Goal: Book appointment/travel/reservation

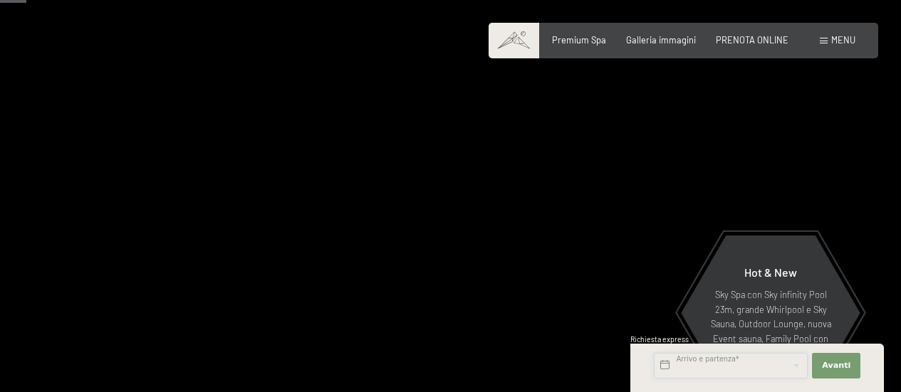
drag, startPoint x: 0, startPoint y: 0, endPoint x: 743, endPoint y: 364, distance: 827.3
click at [743, 364] on input "text" at bounding box center [731, 366] width 154 height 26
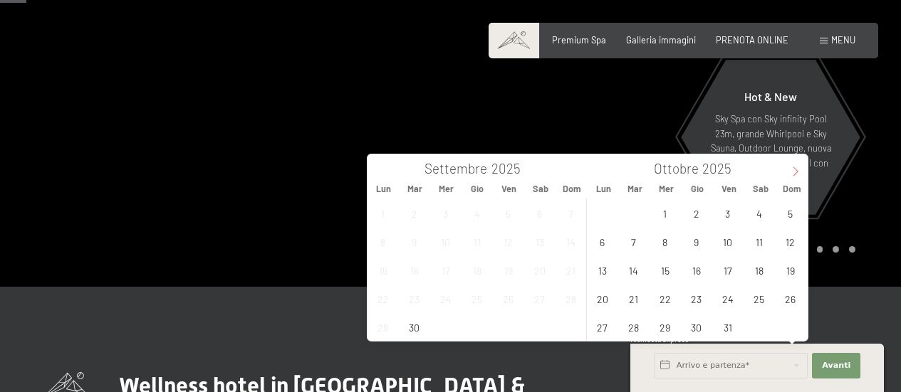
click at [800, 171] on icon at bounding box center [796, 172] width 10 height 10
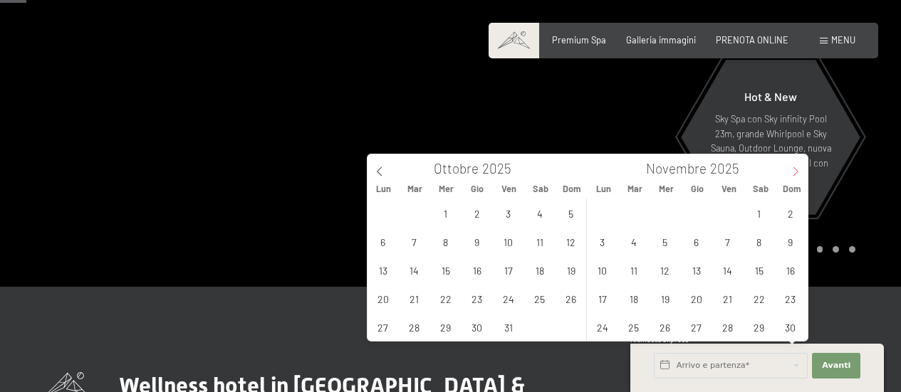
click at [800, 171] on icon at bounding box center [796, 172] width 10 height 10
click at [749, 299] on span "27" at bounding box center [759, 299] width 28 height 28
type input "Sab. 27/12/2025"
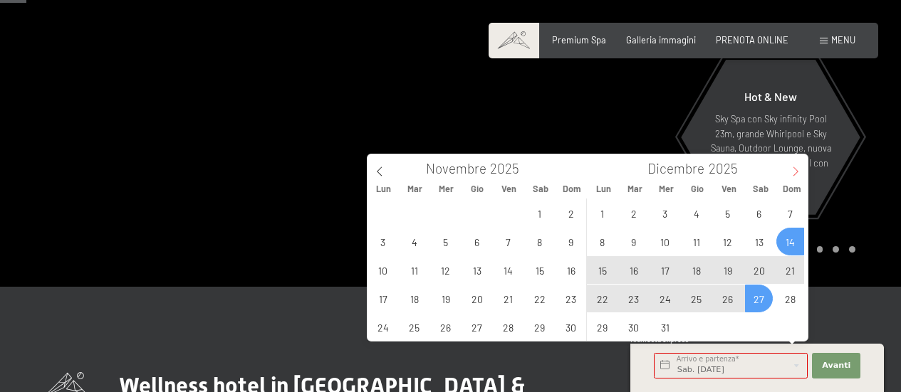
click at [798, 173] on icon at bounding box center [796, 172] width 10 height 10
type input "2026"
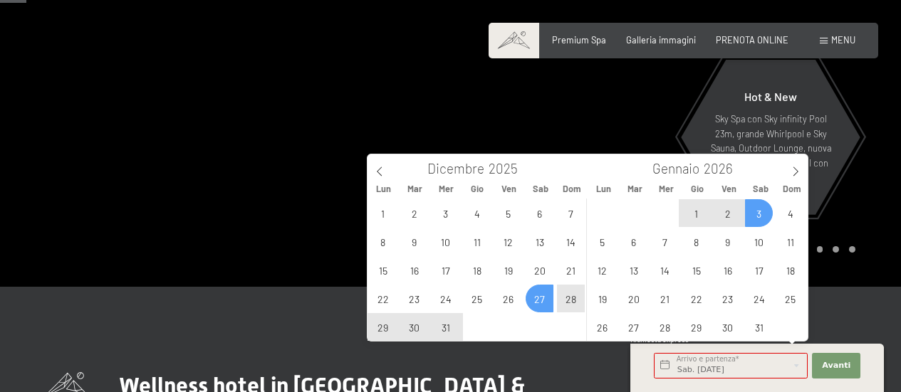
click at [762, 212] on span "3" at bounding box center [759, 213] width 28 height 28
type input "Sab. 27/12/2025 - Sab. 03/01/2026"
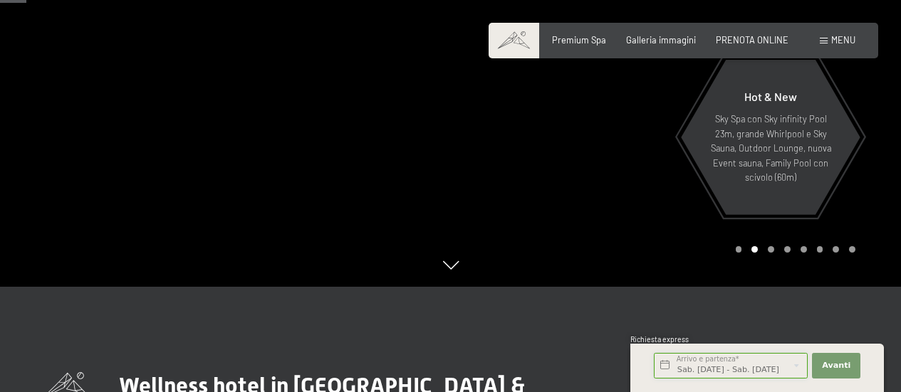
scroll to position [0, 15]
click at [831, 368] on span "Avanti" at bounding box center [836, 365] width 28 height 11
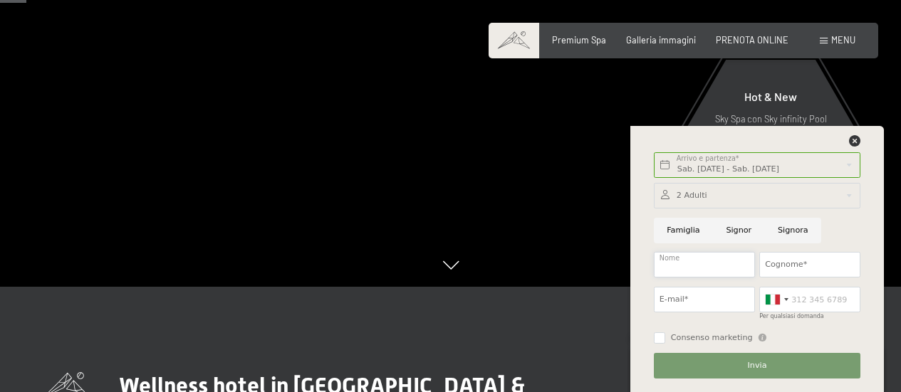
click at [723, 264] on input "Nome" at bounding box center [704, 265] width 101 height 26
type input "elena"
click at [786, 264] on input "Cognome*" at bounding box center [809, 265] width 101 height 26
type input "venturelli"
click at [736, 296] on input "E-mail*" at bounding box center [704, 300] width 101 height 26
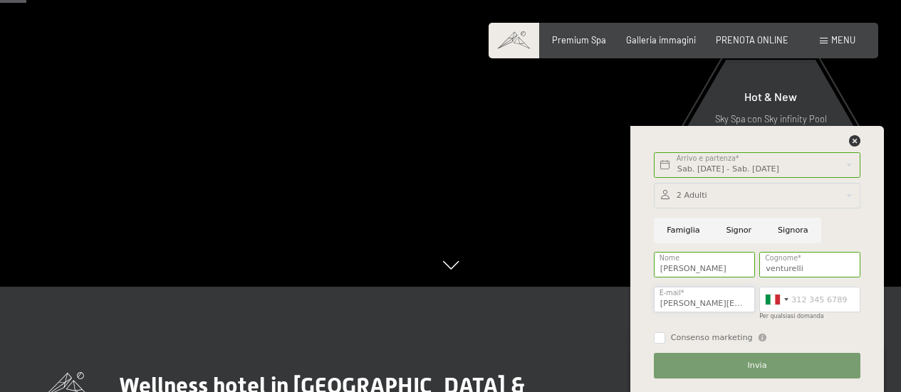
scroll to position [0, 4]
type input "elena.venturelli@merc21.it"
click at [808, 300] on input "Per qualsiasi domanda" at bounding box center [809, 300] width 101 height 26
type input "3357106971"
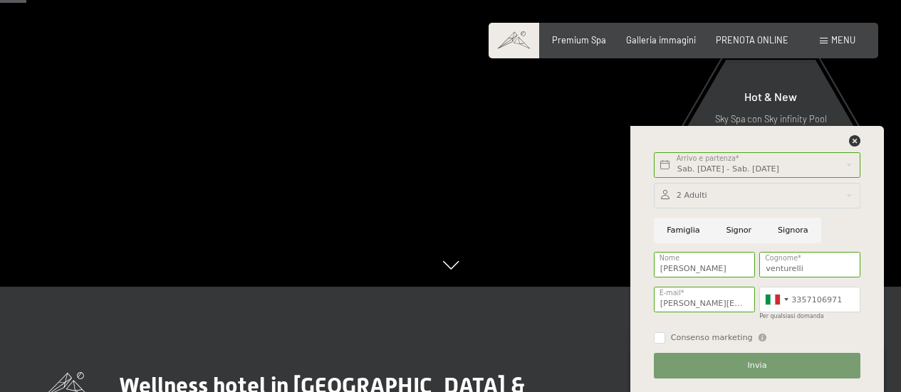
click at [711, 199] on div at bounding box center [757, 196] width 207 height 26
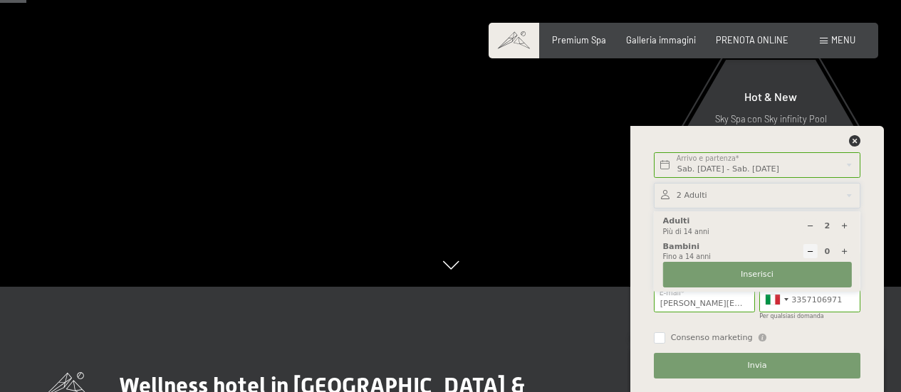
click at [843, 223] on icon at bounding box center [844, 226] width 8 height 8
type input "4"
click at [757, 276] on span "Inserisci" at bounding box center [757, 274] width 33 height 11
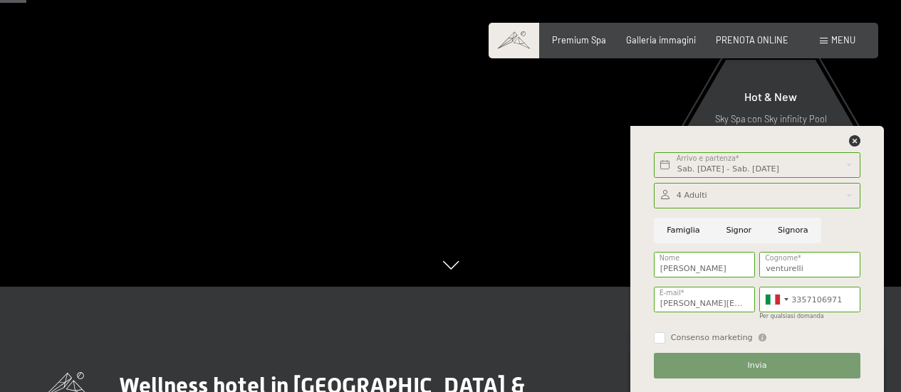
click at [779, 229] on input "Signora" at bounding box center [793, 231] width 56 height 26
radio input "true"
click at [727, 365] on button "Invia" at bounding box center [757, 366] width 207 height 26
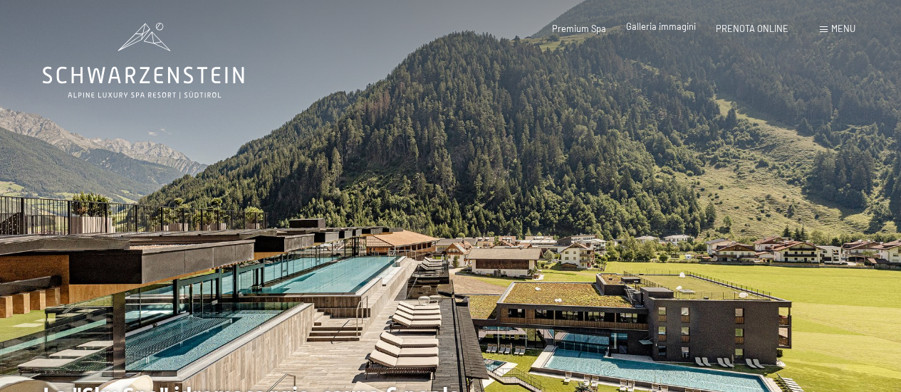
click at [675, 32] on div "Galleria immagini" at bounding box center [661, 27] width 70 height 13
click at [675, 28] on span "Galleria immagini" at bounding box center [661, 26] width 70 height 11
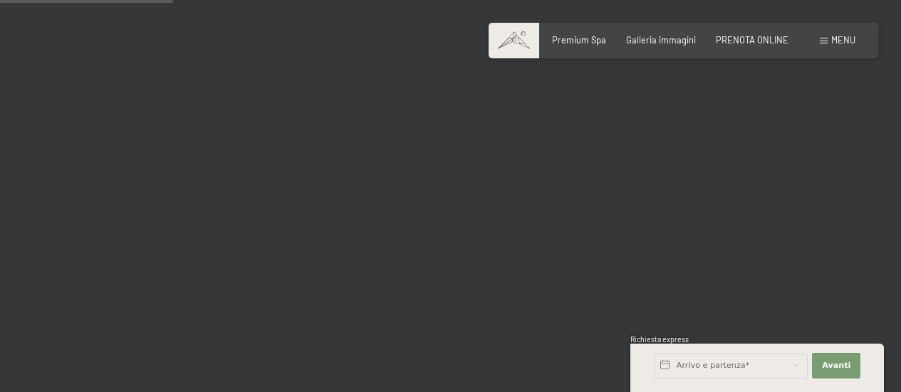
scroll to position [2106, 0]
